Goal: Task Accomplishment & Management: Complete application form

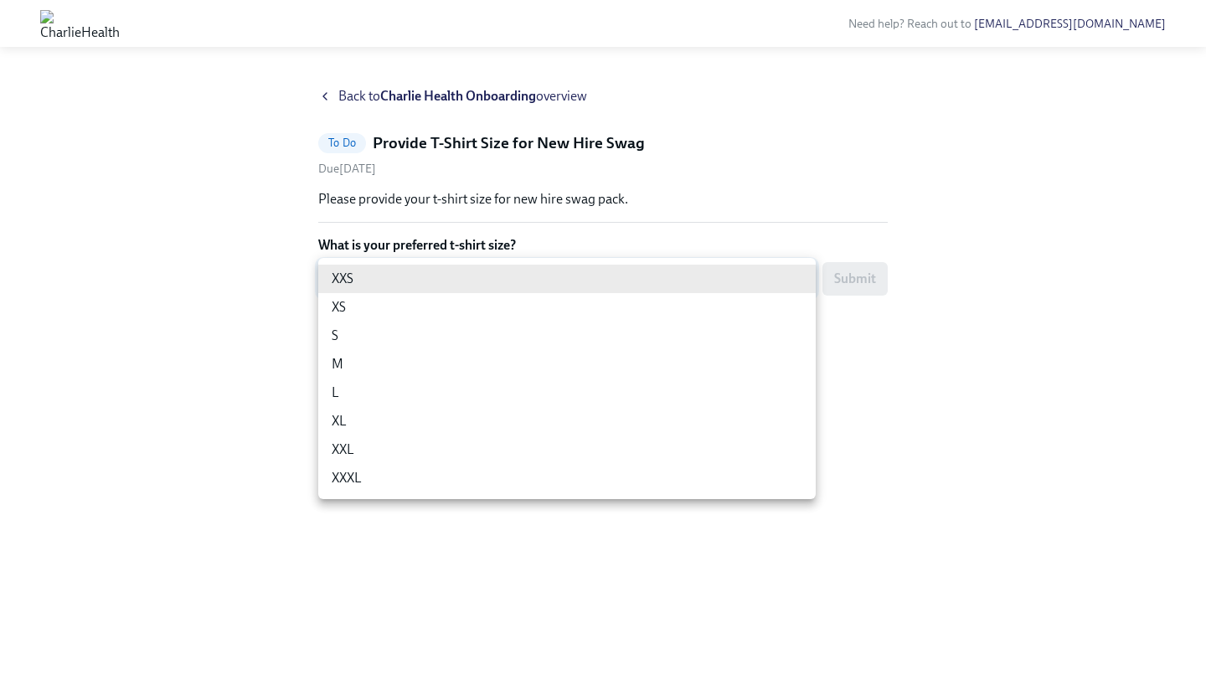
click at [484, 284] on body "Need help? Reach out to [EMAIL_ADDRESS][DOMAIN_NAME] Back to Charlie Health Onb…" at bounding box center [603, 340] width 1206 height 680
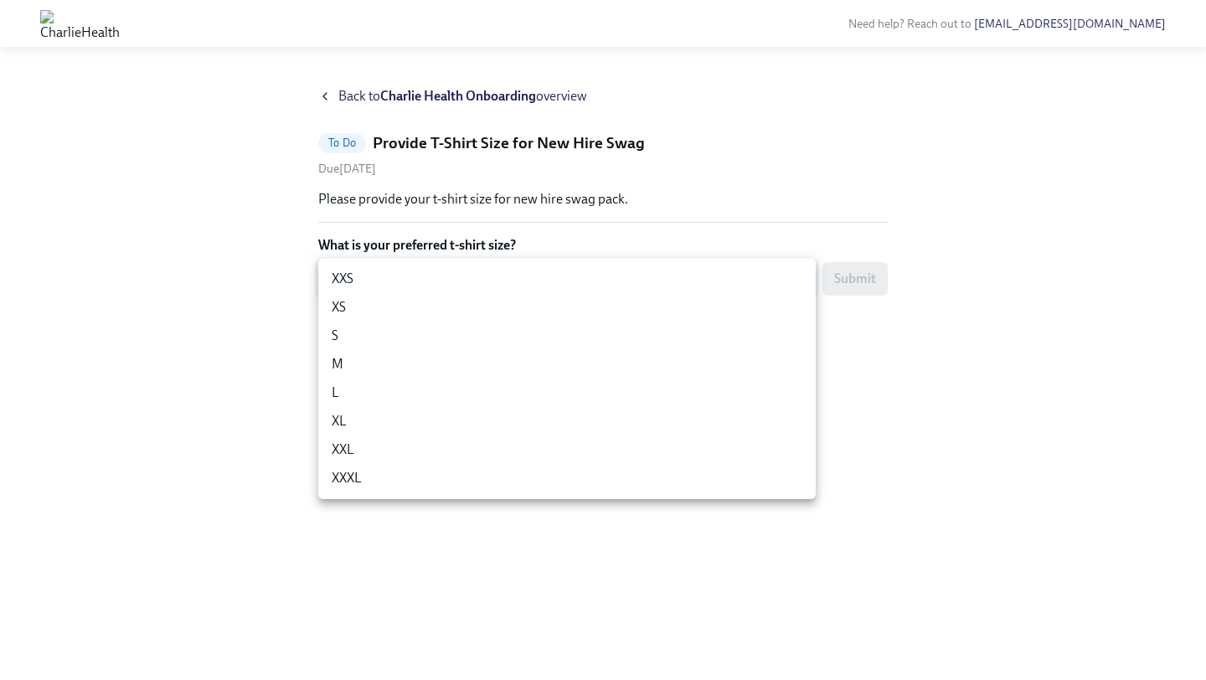
click at [453, 395] on li "L" at bounding box center [567, 393] width 498 height 28
type input "-gFL8YKG_"
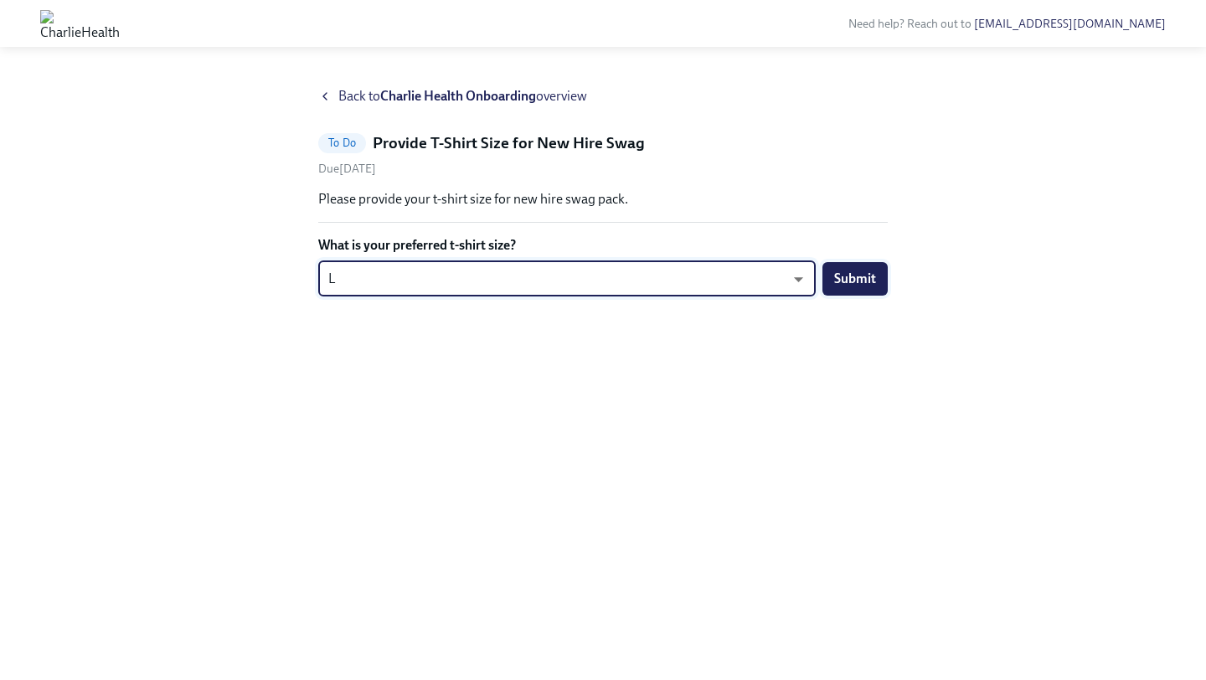
click at [866, 286] on button "Submit" at bounding box center [855, 279] width 65 height 34
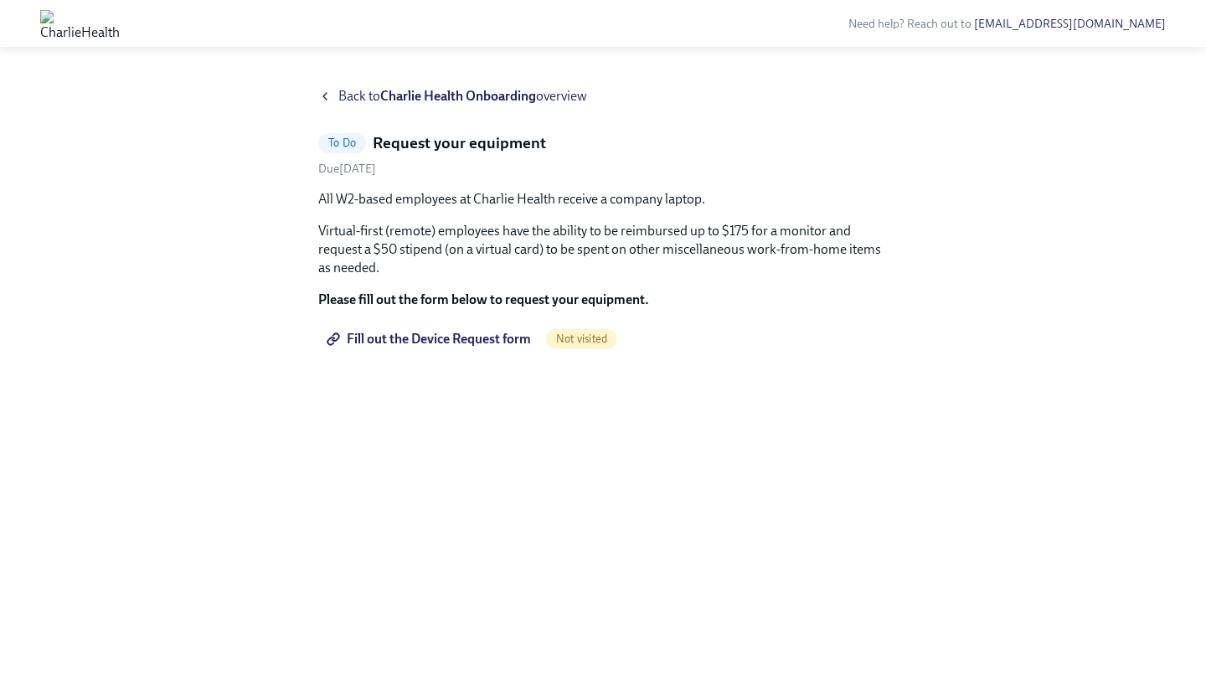
click at [503, 336] on span "Fill out the Device Request form" at bounding box center [430, 339] width 201 height 17
click at [327, 88] on div "Back to Charlie Health Onboarding overview" at bounding box center [603, 96] width 570 height 18
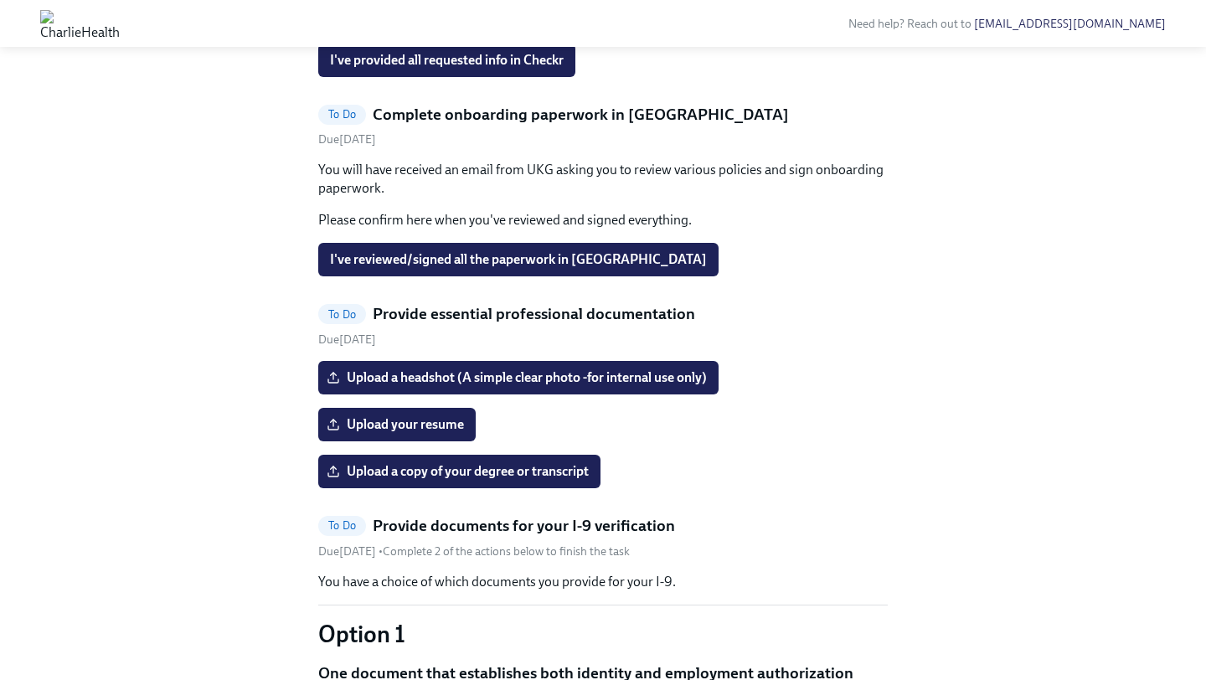
scroll to position [983, 0]
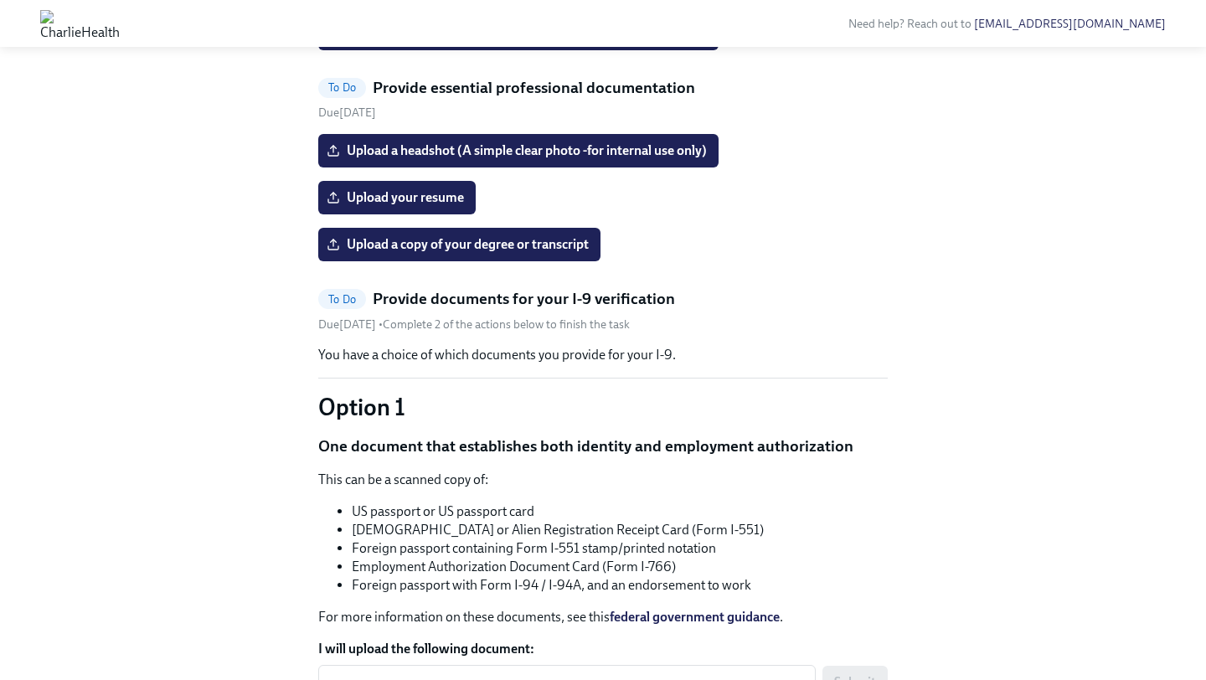
scroll to position [905, 0]
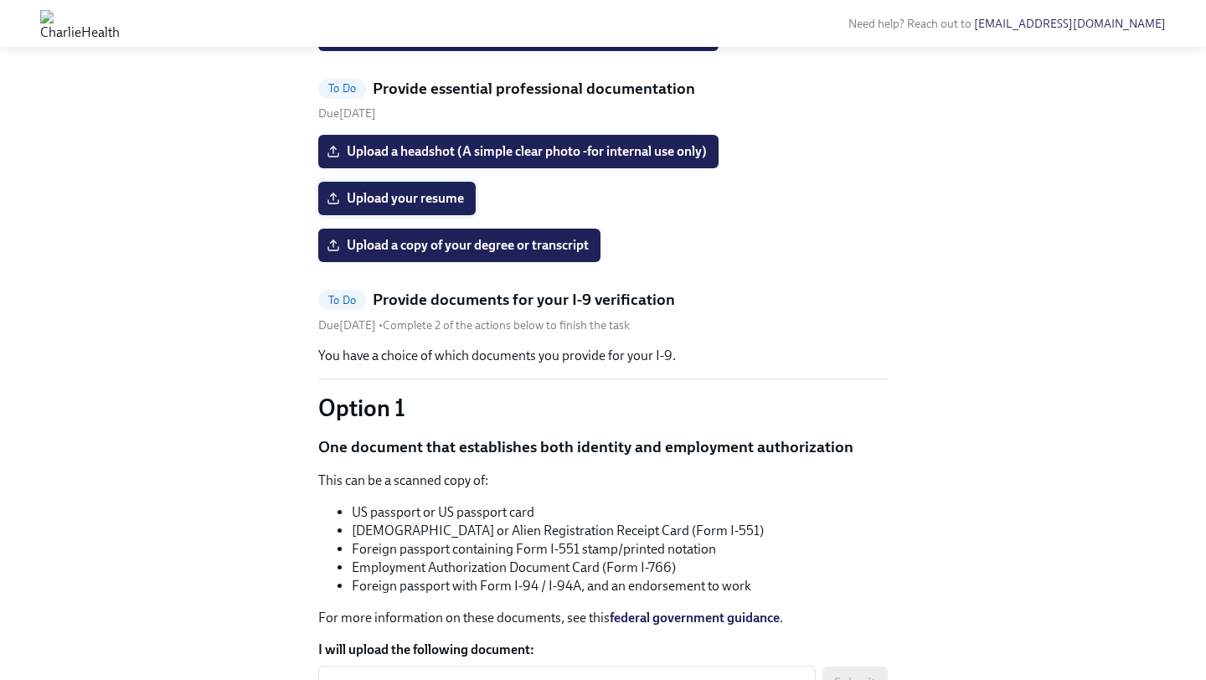
click at [429, 207] on span "Upload your resume" at bounding box center [397, 198] width 134 height 17
click at [0, 0] on input "Upload your resume" at bounding box center [0, 0] width 0 height 0
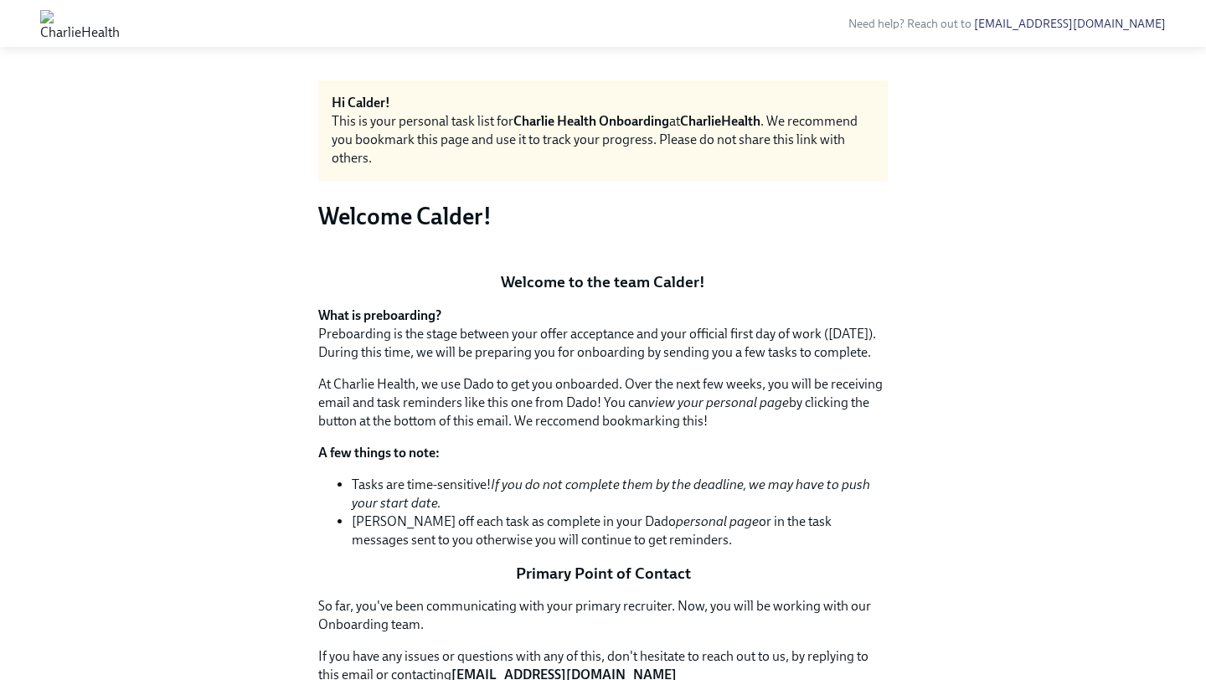
scroll to position [0, 0]
